Goal: Find contact information: Find contact information

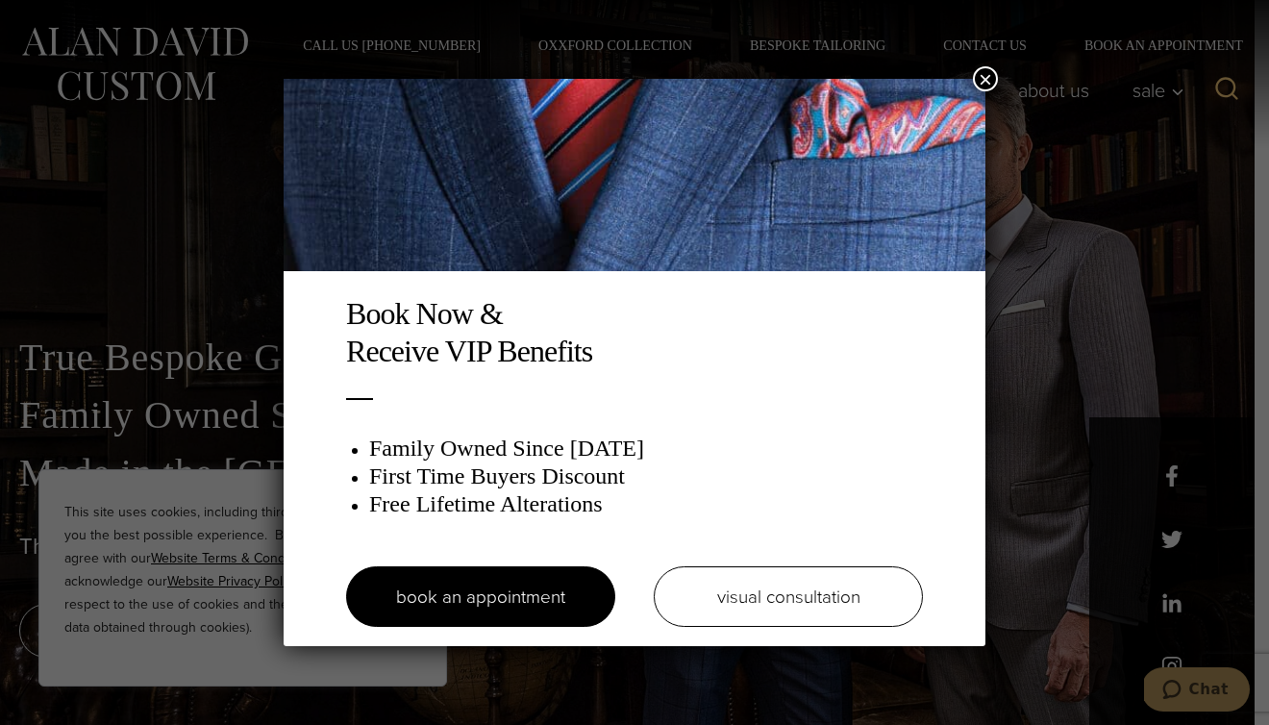
click at [985, 73] on button "×" at bounding box center [985, 78] width 25 height 25
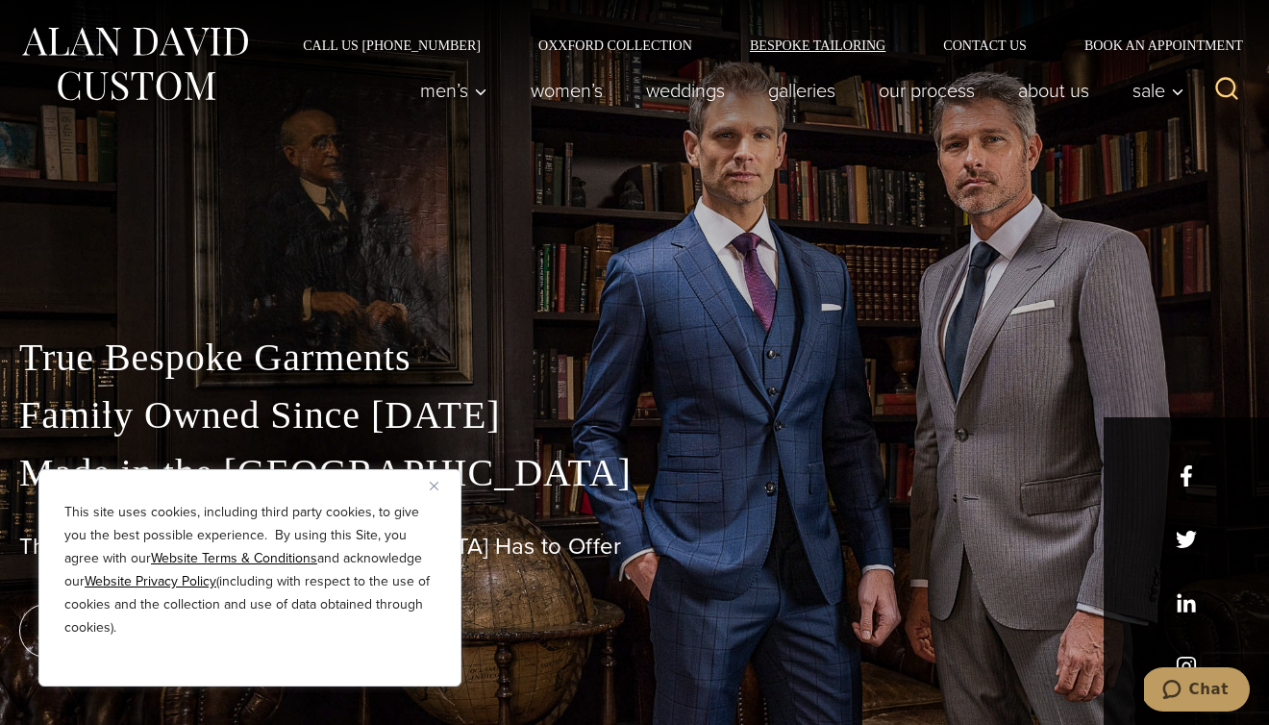
click at [873, 51] on link "Bespoke Tailoring" at bounding box center [817, 44] width 193 height 13
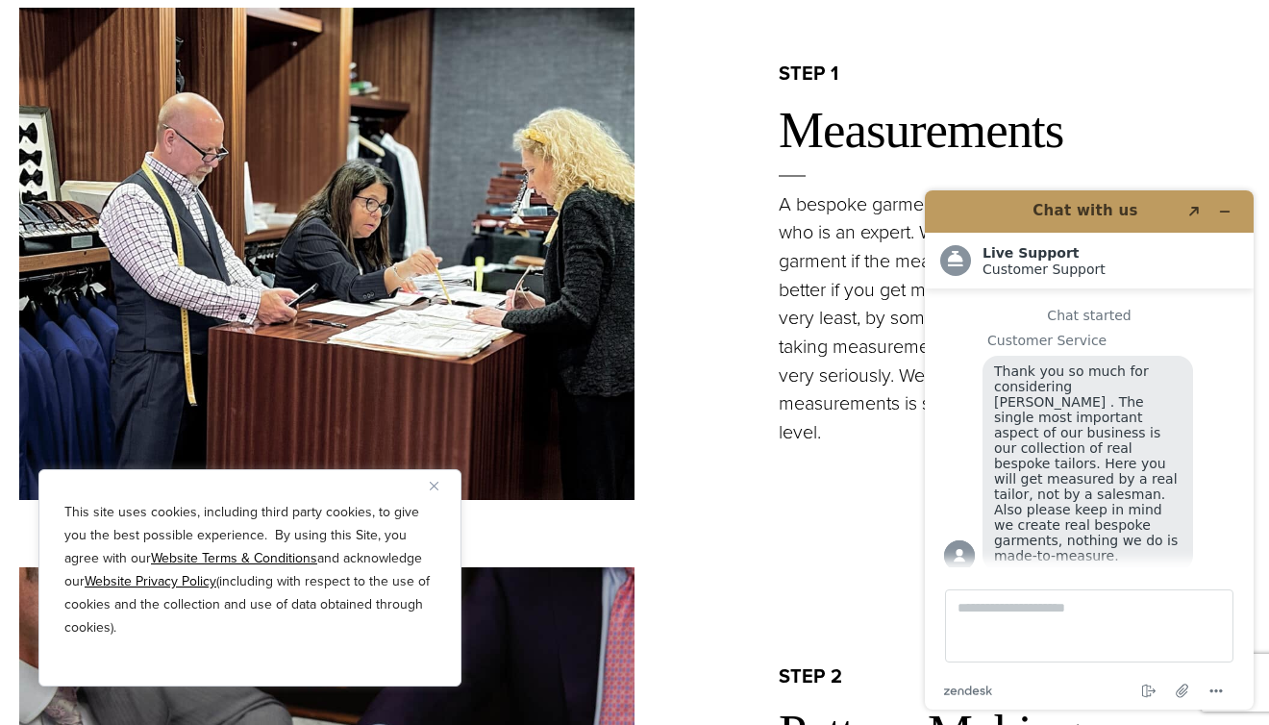
scroll to position [1596, 0]
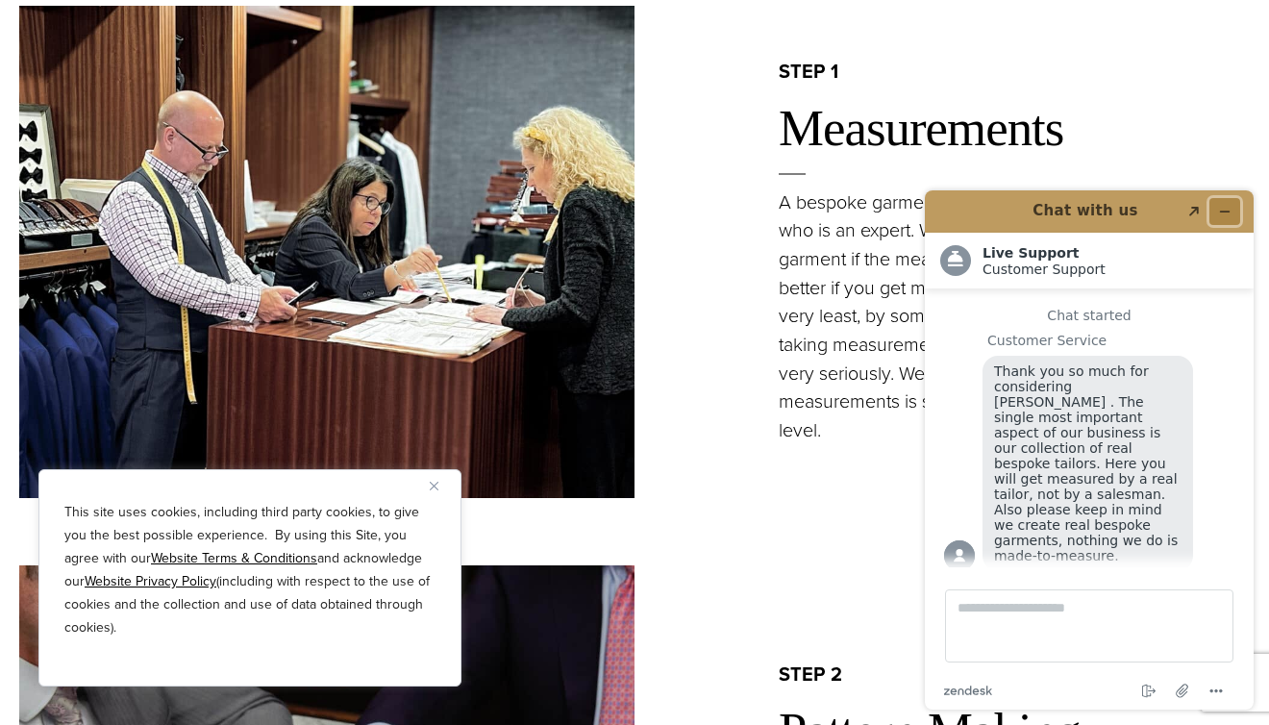
click at [1221, 212] on icon "Minimize widget" at bounding box center [1224, 211] width 13 height 13
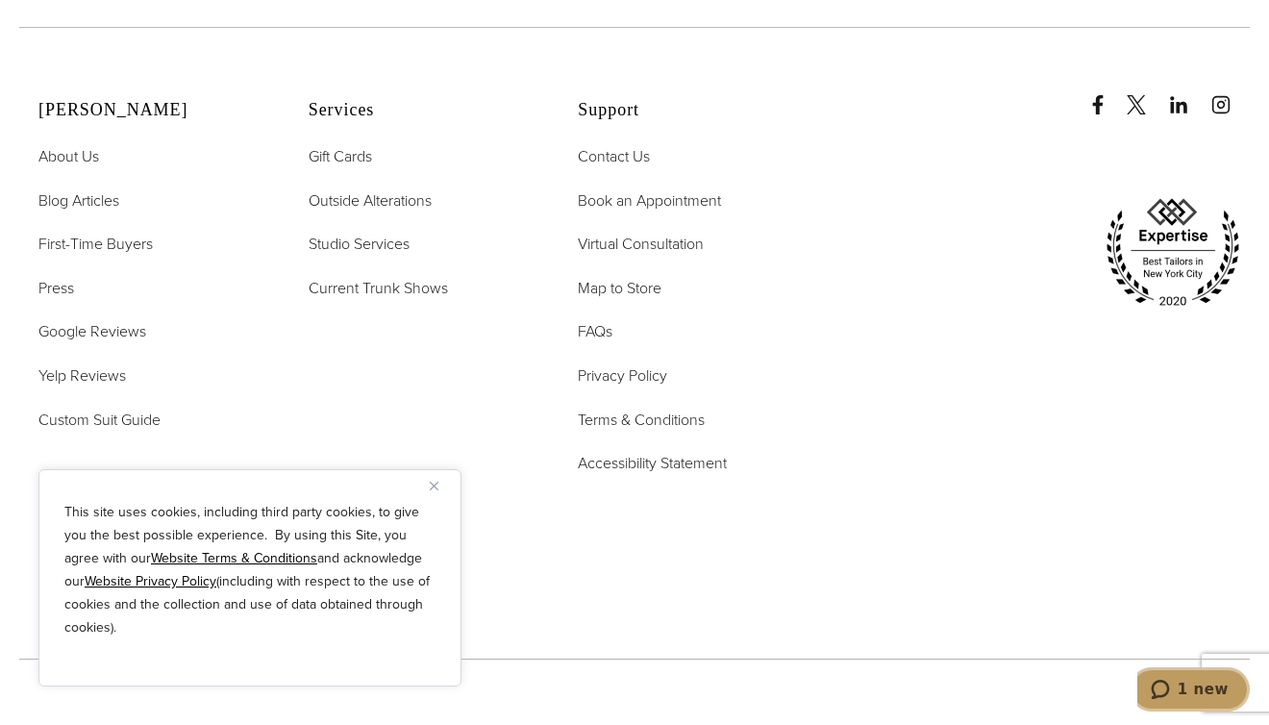
scroll to position [8076, 0]
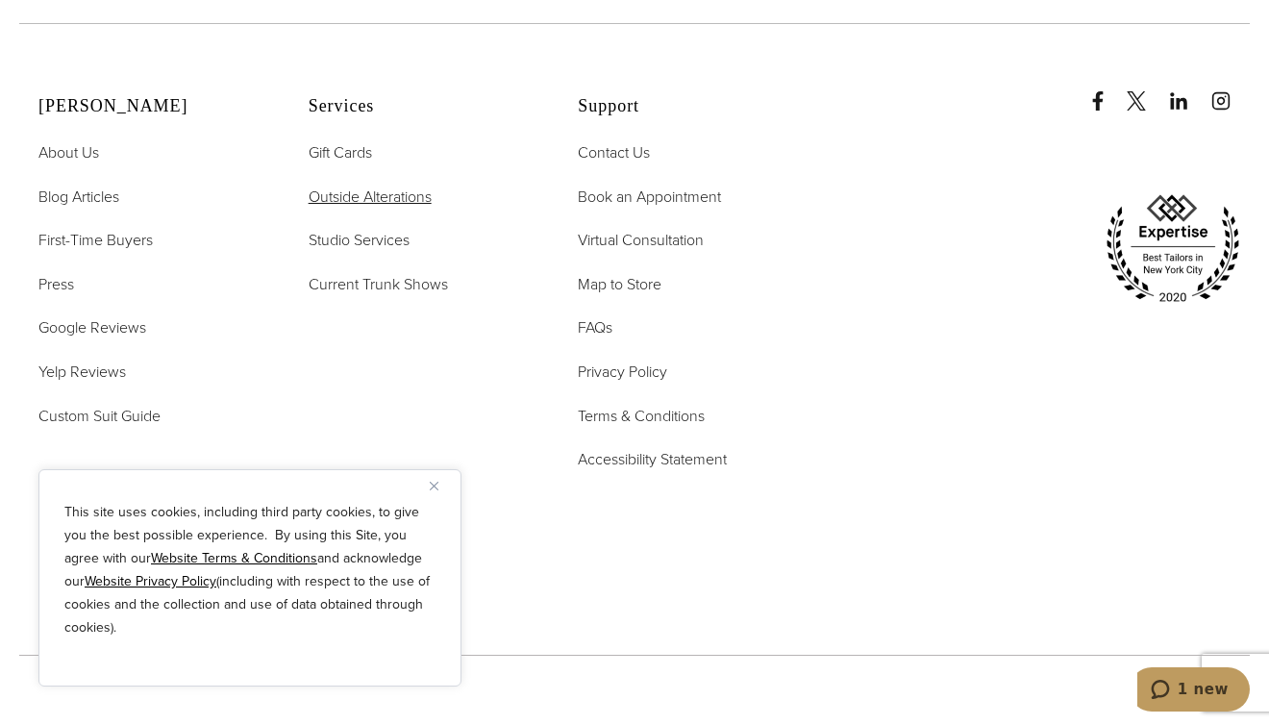
click at [414, 186] on span "Outside Alterations" at bounding box center [370, 197] width 123 height 22
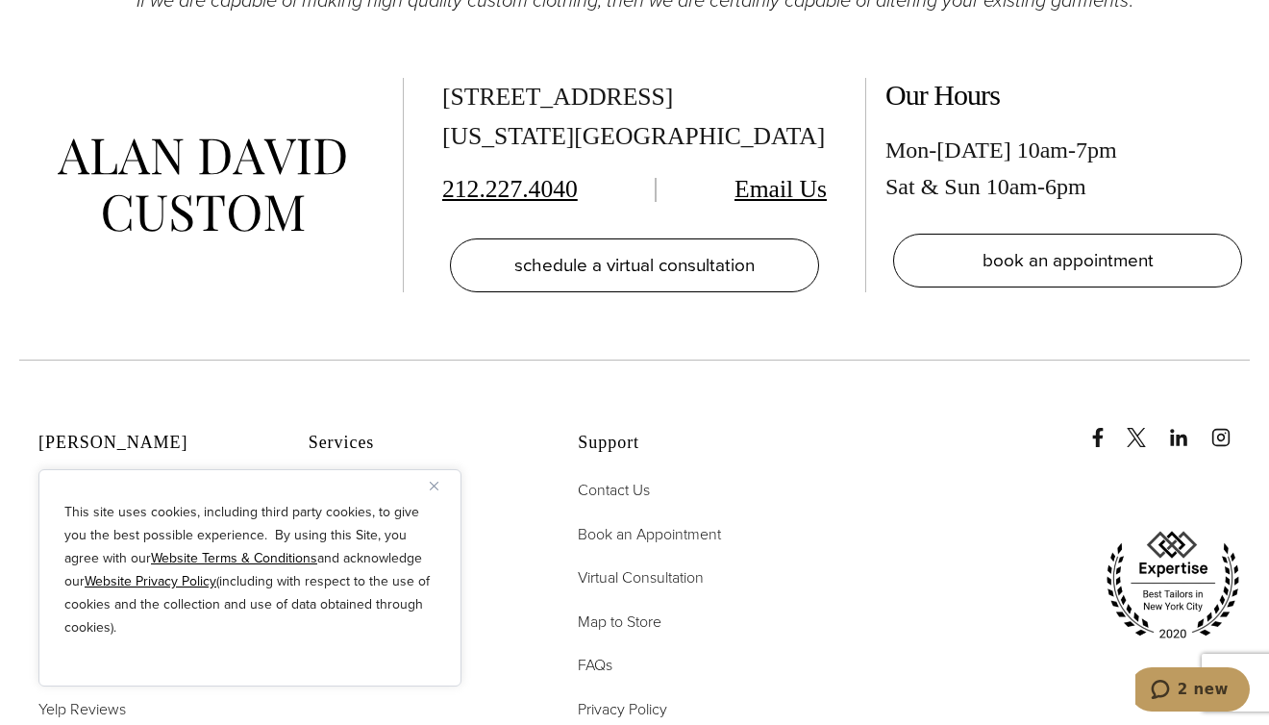
scroll to position [3387, 0]
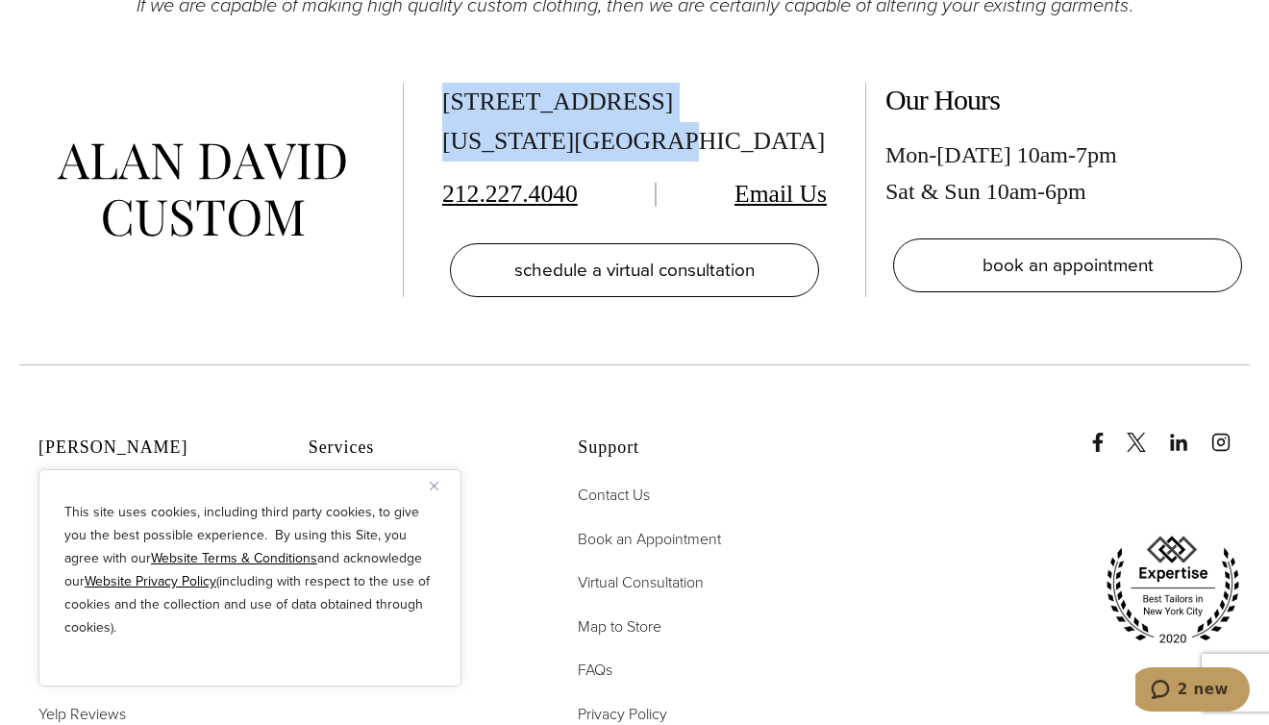
drag, startPoint x: 682, startPoint y: 137, endPoint x: 426, endPoint y: 96, distance: 258.9
click at [426, 96] on div "515 Madison Ave, Suite 301 New York, NY 10022 212.227.4040 Email Us schedule a …" at bounding box center [634, 192] width 1269 height 345
copy div "515 Madison Ave, Suite 301 New York, NY 10022"
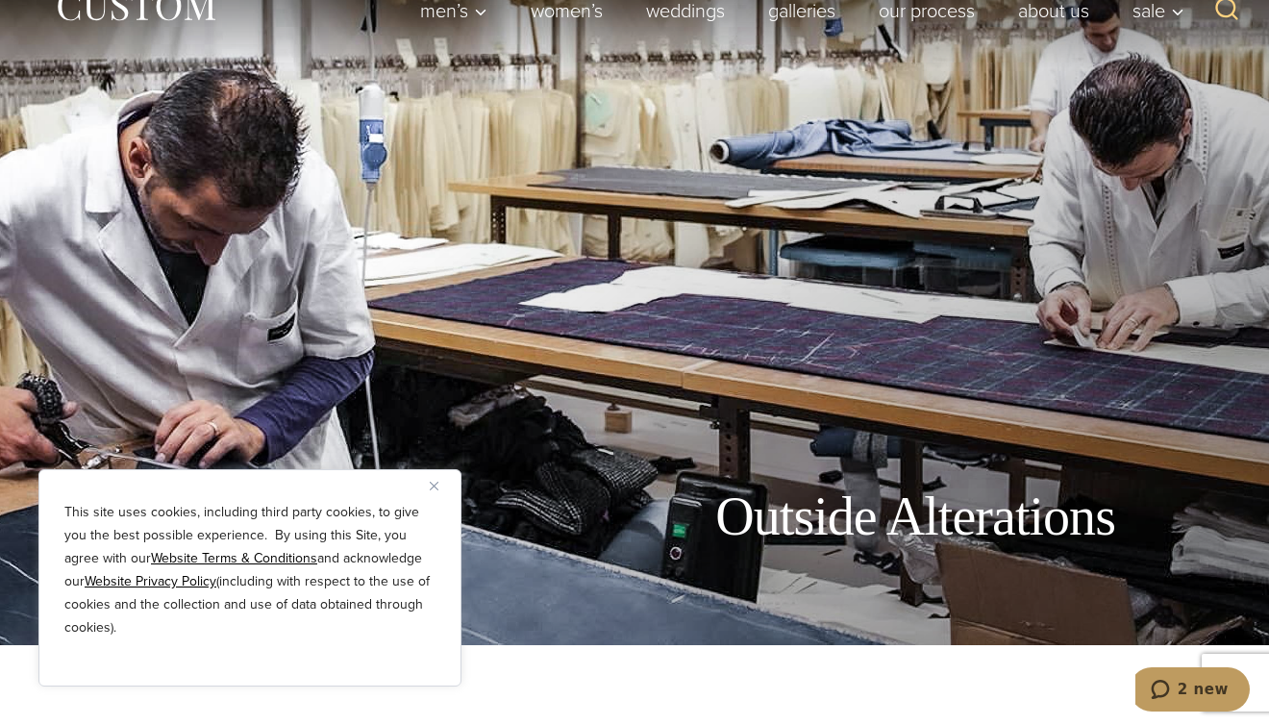
scroll to position [0, 0]
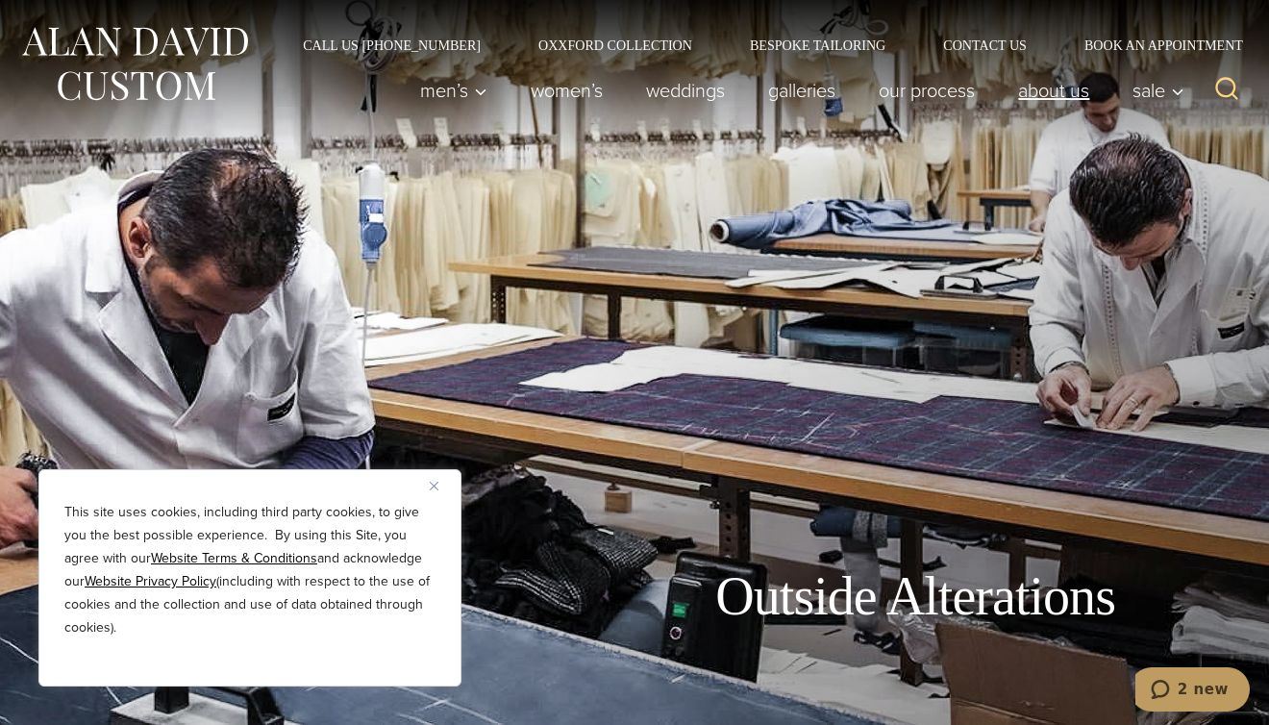
click at [1083, 100] on link "About Us" at bounding box center [1054, 90] width 114 height 38
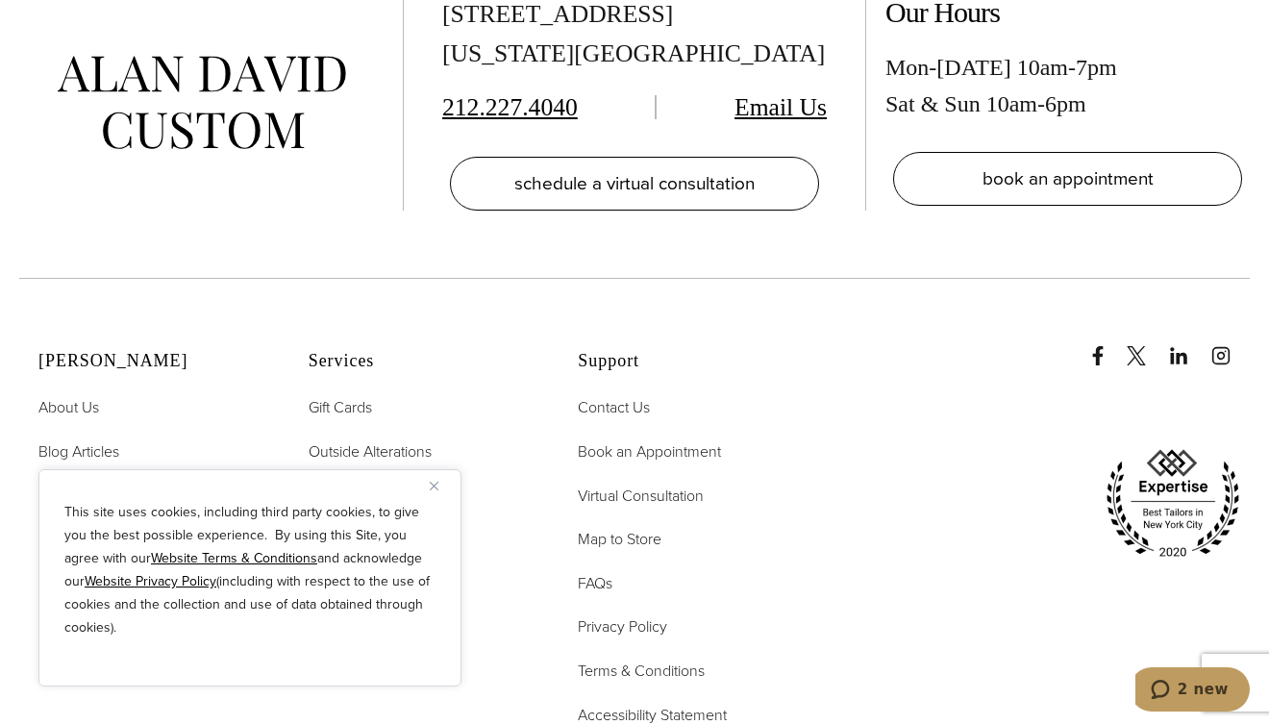
scroll to position [8085, 0]
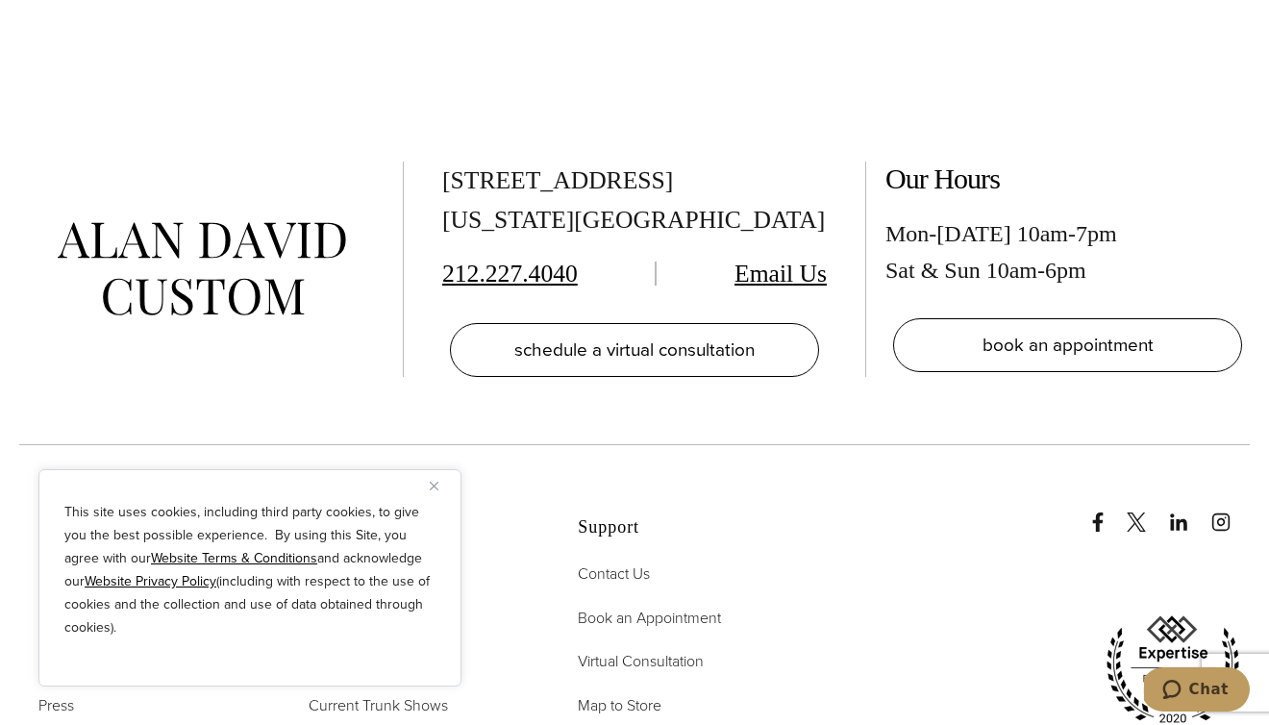
scroll to position [9297, 0]
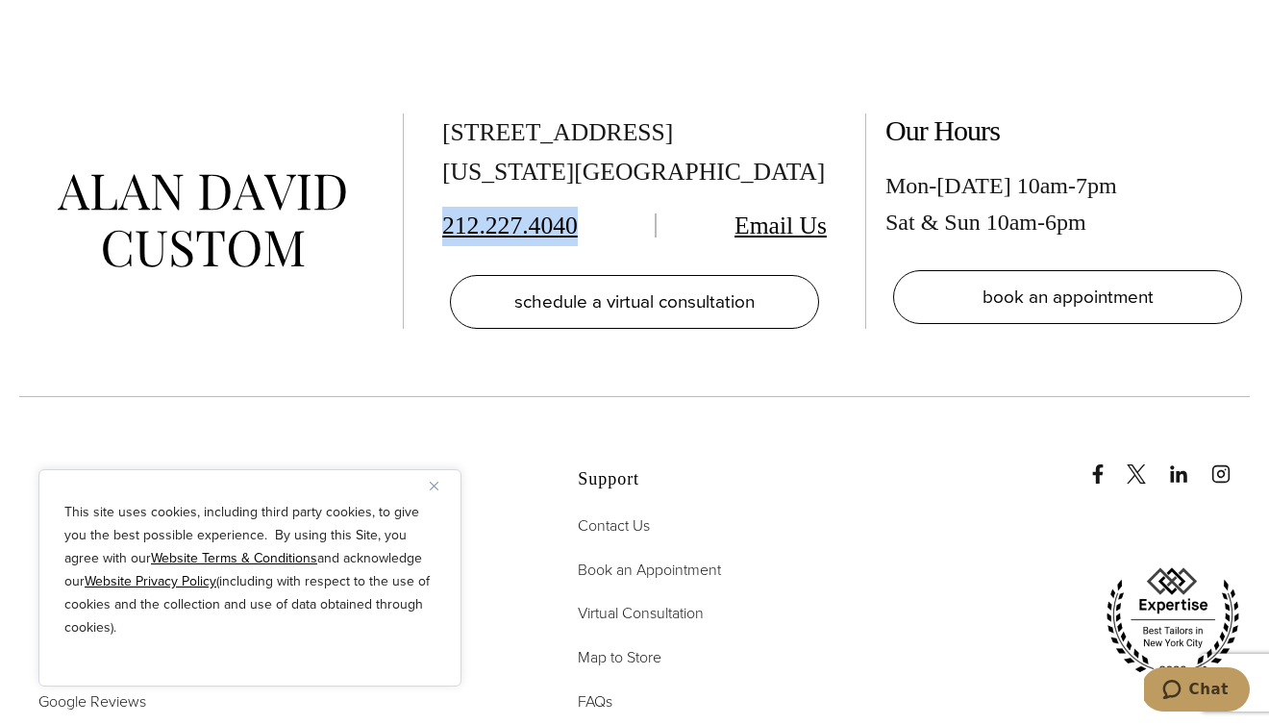
drag, startPoint x: 587, startPoint y: 130, endPoint x: 439, endPoint y: 130, distance: 148.1
click at [439, 129] on div "[STREET_ADDRESS][US_STATE] 212.227.4040 Email Us schedule a virtual consultatio…" at bounding box center [634, 223] width 1269 height 345
copy link "212.227.4040"
